Goal: Navigation & Orientation: Go to known website

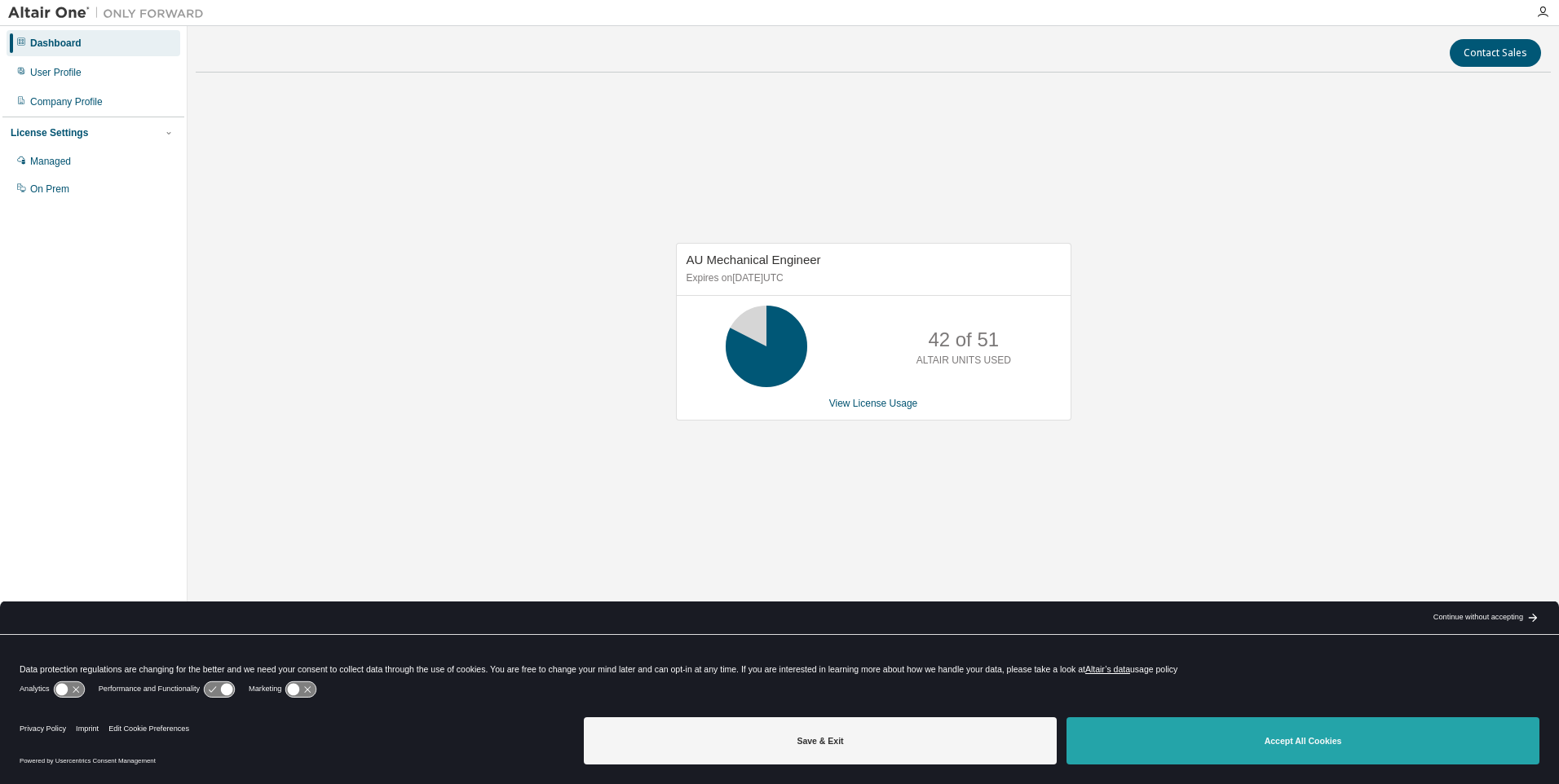
click at [1423, 755] on button "Accept All Cookies" at bounding box center [1302, 740] width 473 height 47
